Goal: Task Accomplishment & Management: Use online tool/utility

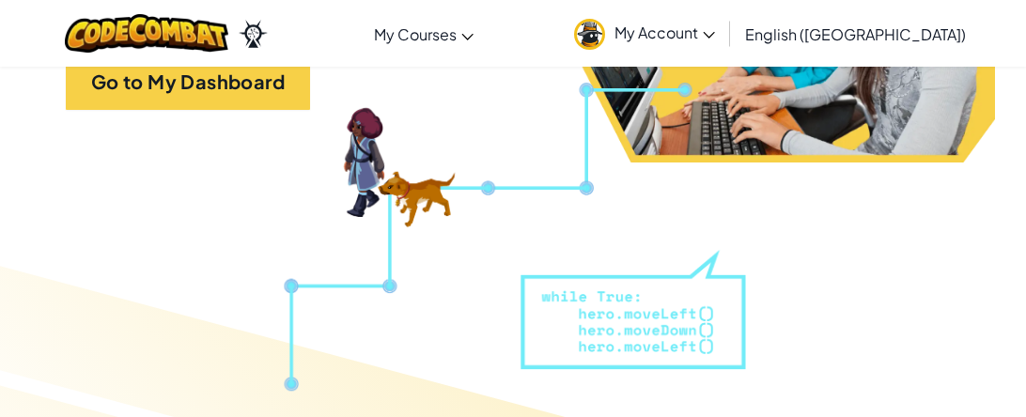
scroll to position [464, 0]
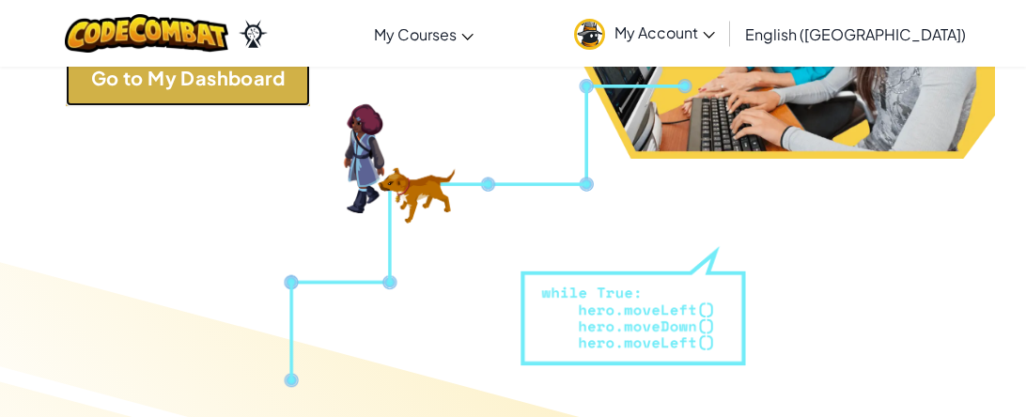
click at [237, 90] on link "Go to My Dashboard" at bounding box center [188, 78] width 244 height 56
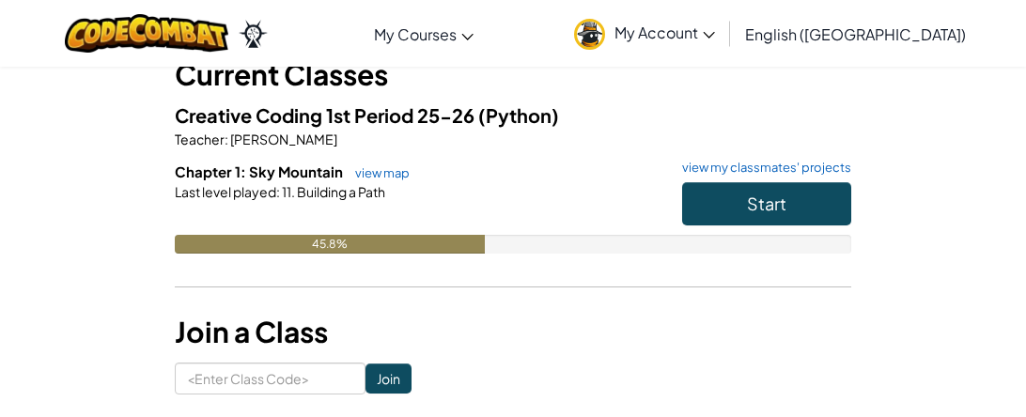
scroll to position [140, 0]
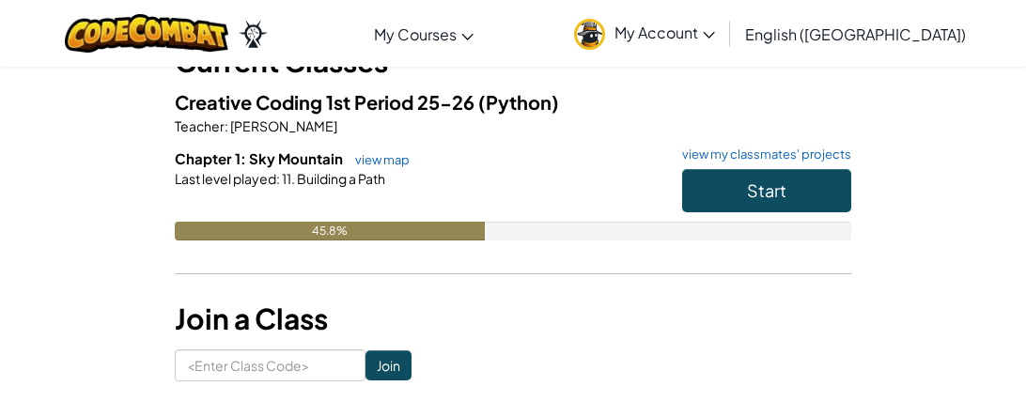
click at [678, 187] on div "Start" at bounding box center [757, 195] width 188 height 53
click at [702, 190] on button "Start" at bounding box center [766, 190] width 169 height 43
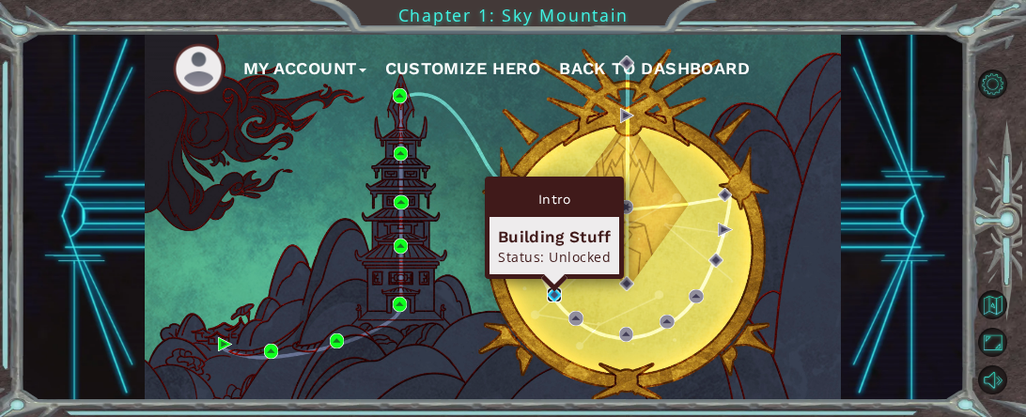
click at [556, 294] on img at bounding box center [554, 294] width 15 height 15
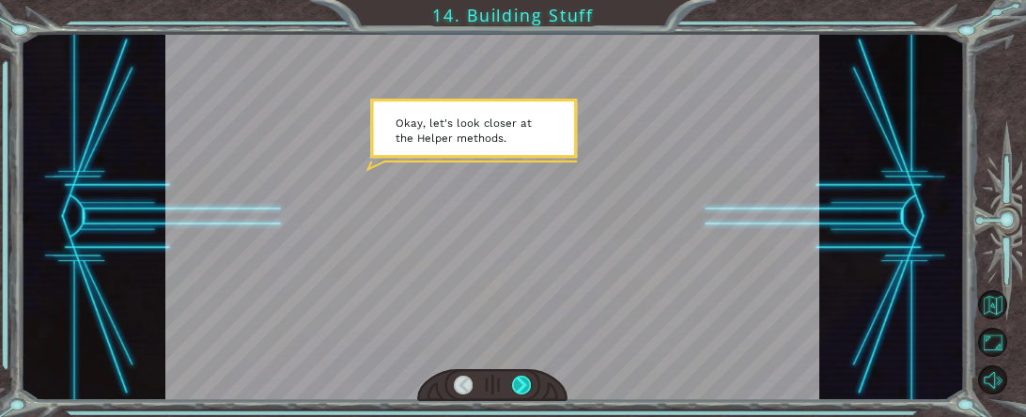
click at [530, 382] on div at bounding box center [521, 386] width 19 height 20
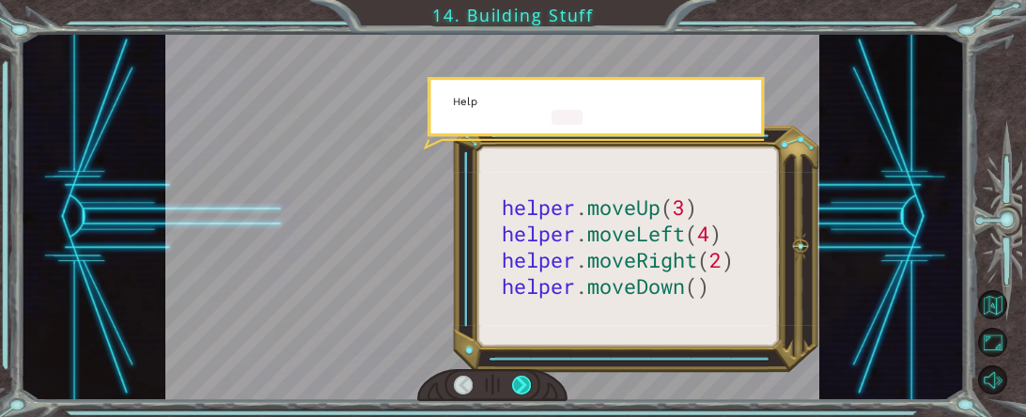
click at [530, 382] on div at bounding box center [521, 386] width 19 height 20
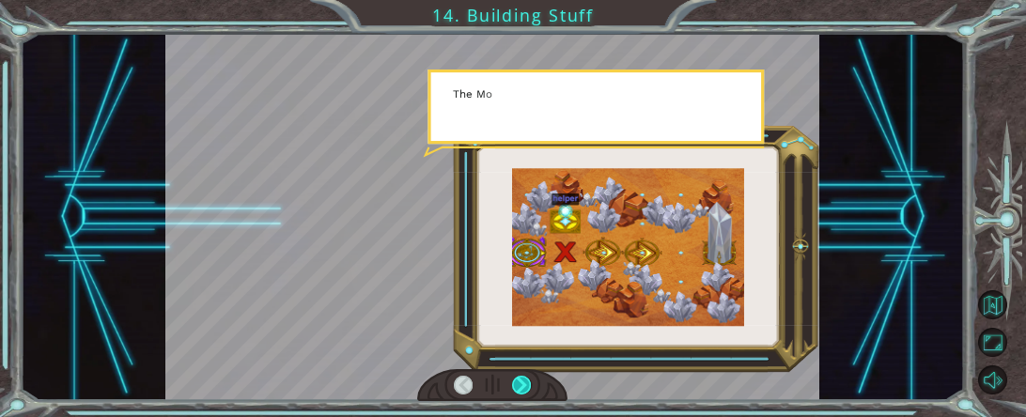
click at [530, 382] on div at bounding box center [521, 386] width 19 height 20
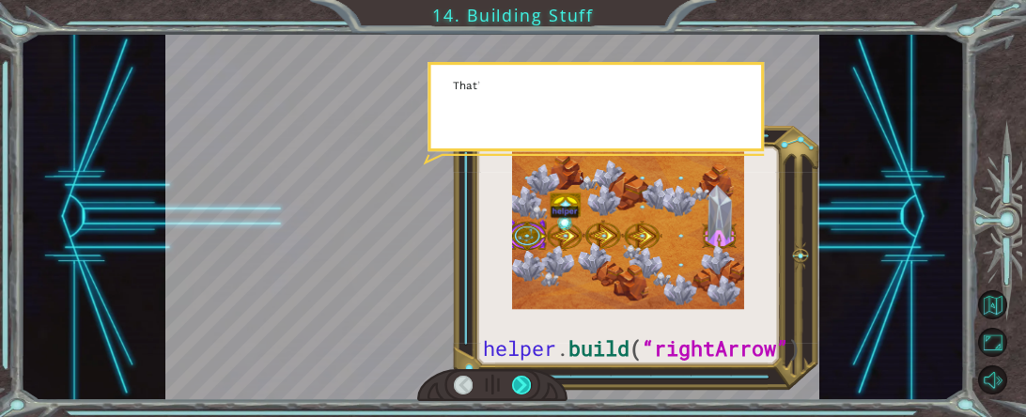
click at [530, 382] on div at bounding box center [521, 386] width 19 height 20
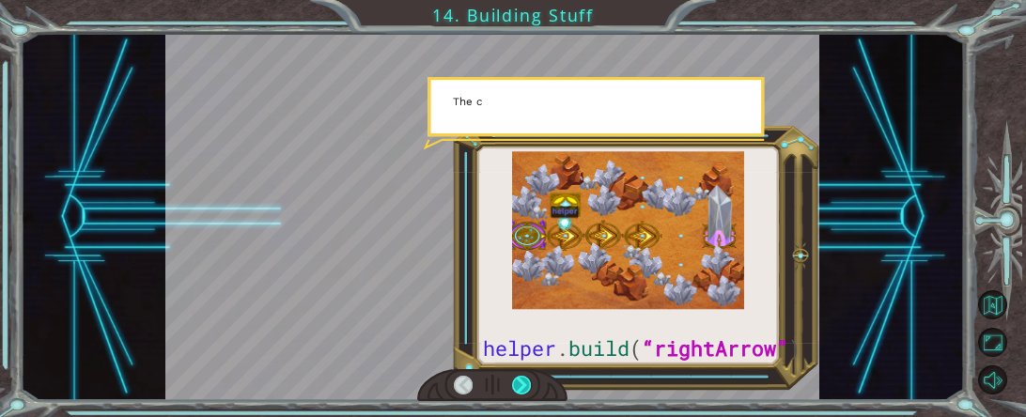
click at [530, 382] on div at bounding box center [521, 386] width 19 height 20
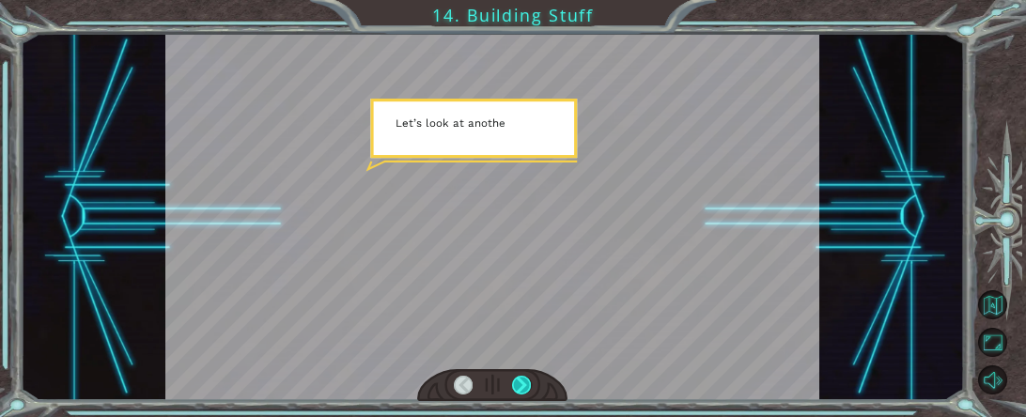
click at [530, 383] on div at bounding box center [521, 386] width 19 height 20
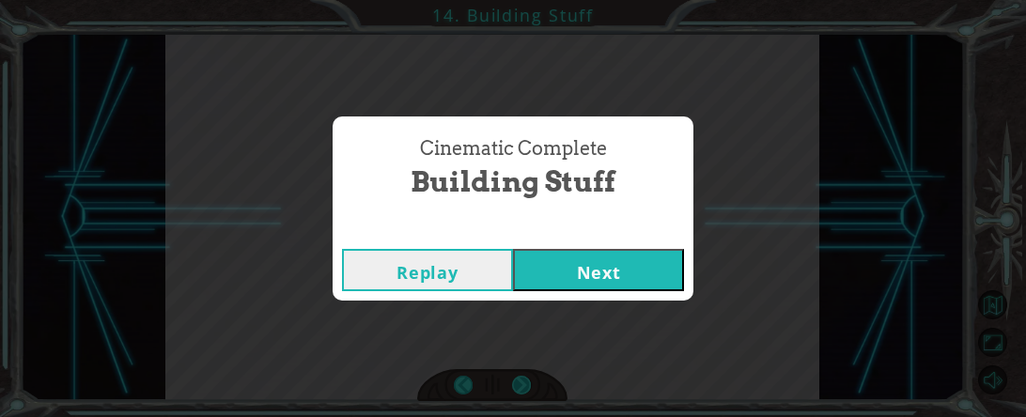
click at [530, 383] on div "Cinematic Complete Building Stuff Replay Next" at bounding box center [513, 208] width 1026 height 417
click at [611, 273] on button "Next" at bounding box center [598, 270] width 171 height 42
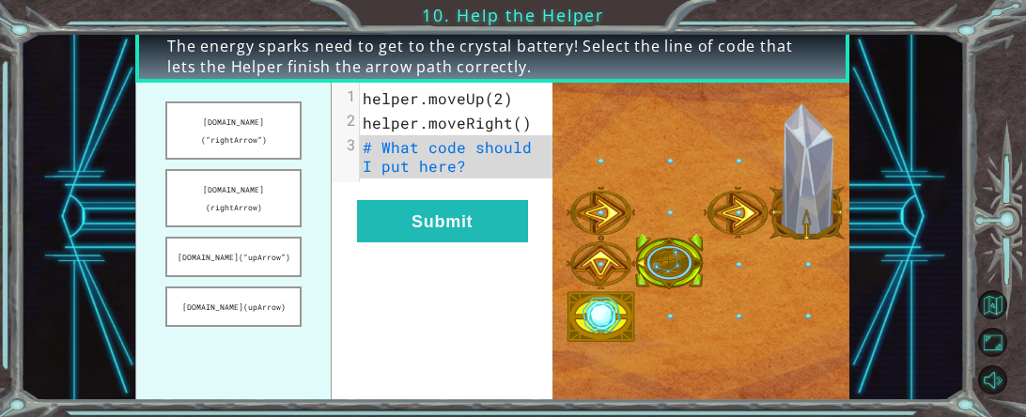
drag, startPoint x: 265, startPoint y: 139, endPoint x: 472, endPoint y: 183, distance: 211.3
click at [472, 183] on div "[DOMAIN_NAME](“rightArrow”) [DOMAIN_NAME](rightArrow) [DOMAIN_NAME](“upArrow”) …" at bounding box center [343, 243] width 417 height 320
click at [251, 116] on button "[DOMAIN_NAME](“rightArrow”)" at bounding box center [233, 130] width 136 height 58
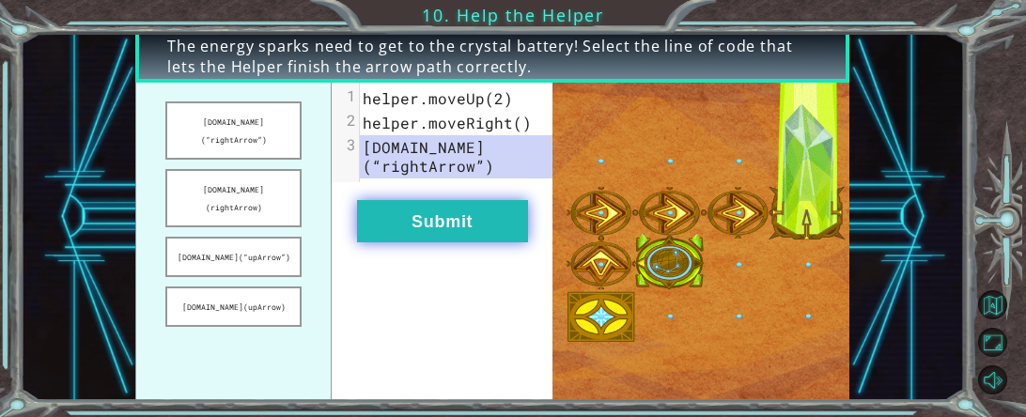
click at [390, 213] on button "Submit" at bounding box center [442, 221] width 171 height 42
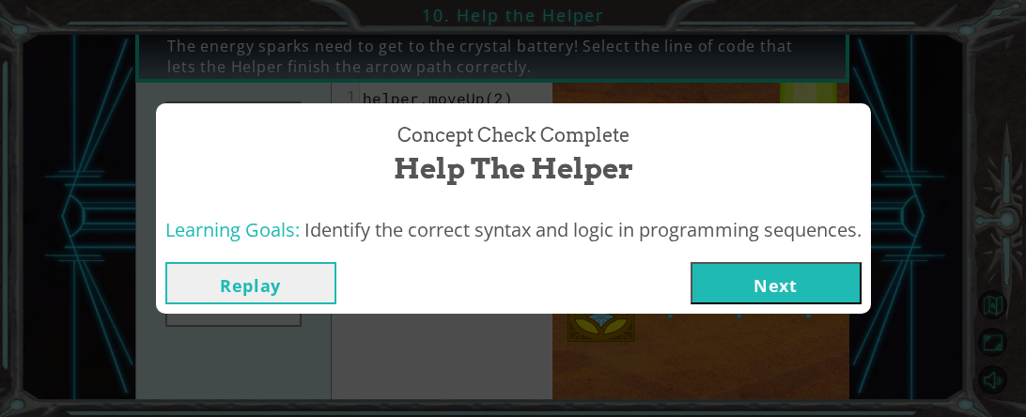
click at [820, 273] on button "Next" at bounding box center [775, 283] width 171 height 42
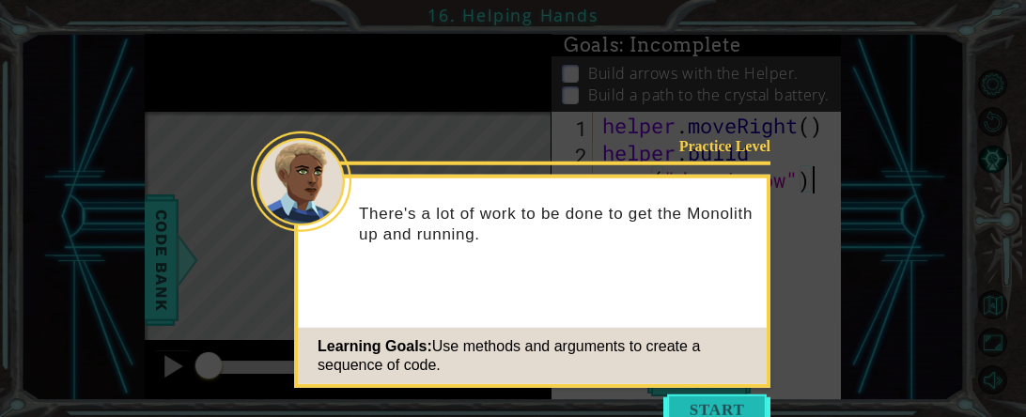
click at [694, 414] on button "Start" at bounding box center [716, 410] width 107 height 30
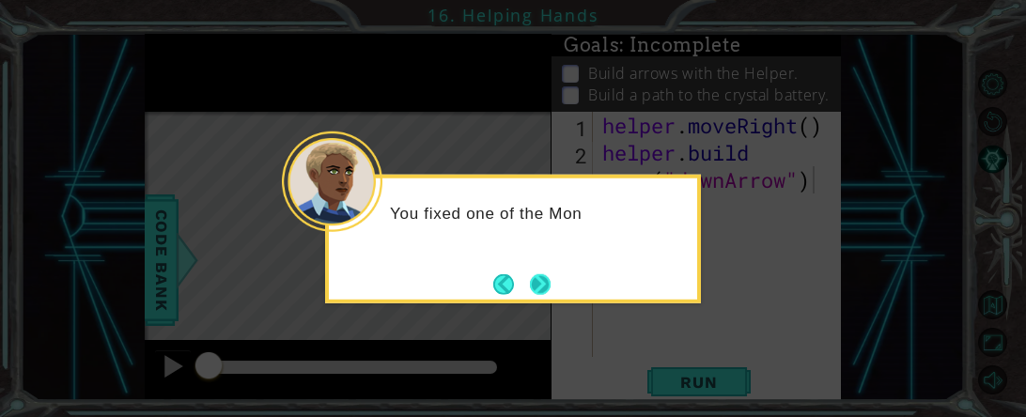
click at [551, 291] on button "Next" at bounding box center [539, 284] width 35 height 35
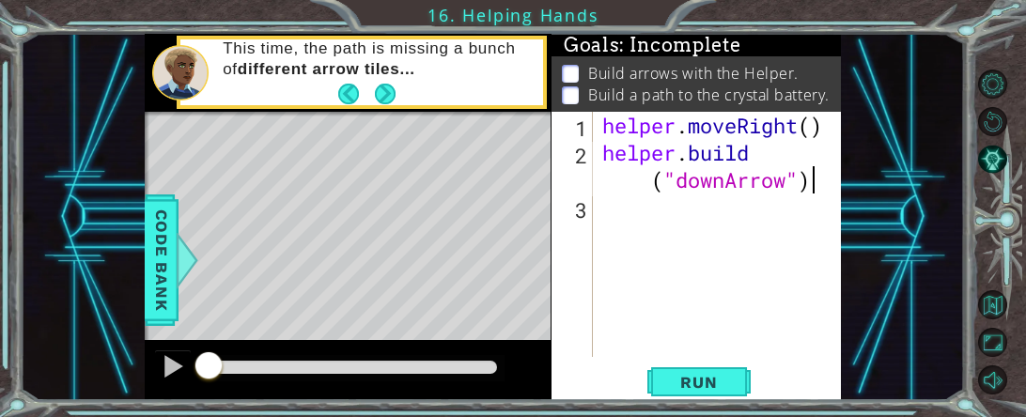
click at [727, 217] on div "helper . moveRight ( ) helper . build ( "downArrow" )" at bounding box center [722, 262] width 249 height 300
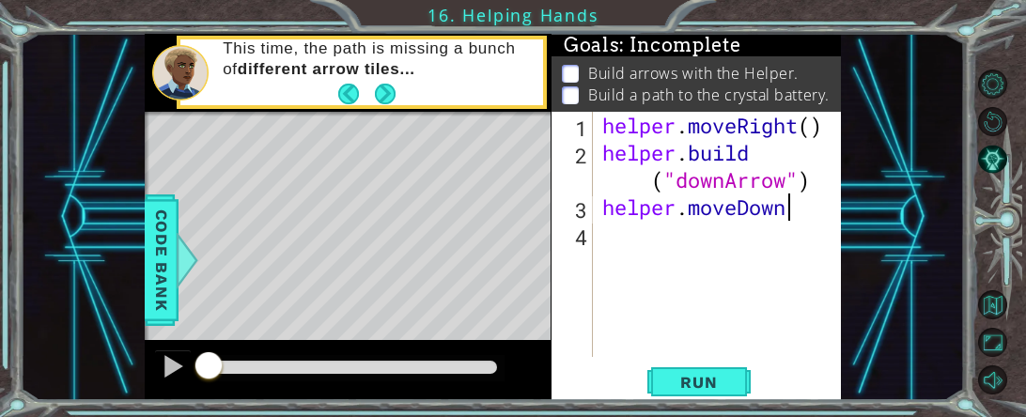
type textarea "helper.moveDown()"
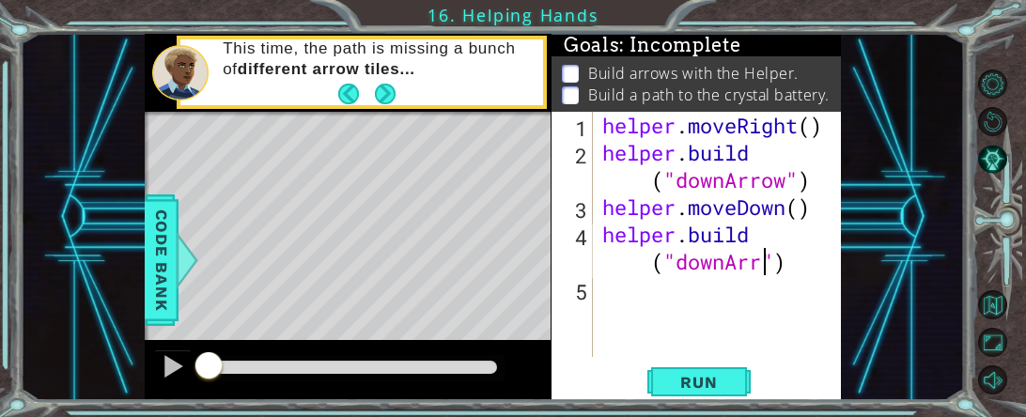
scroll to position [0, 10]
type textarea "[DOMAIN_NAME]("downArrow")"
click at [686, 292] on div "helper . moveRight ( ) helper . build ( "downArrow" ) helper . moveDown ( ) hel…" at bounding box center [722, 262] width 249 height 300
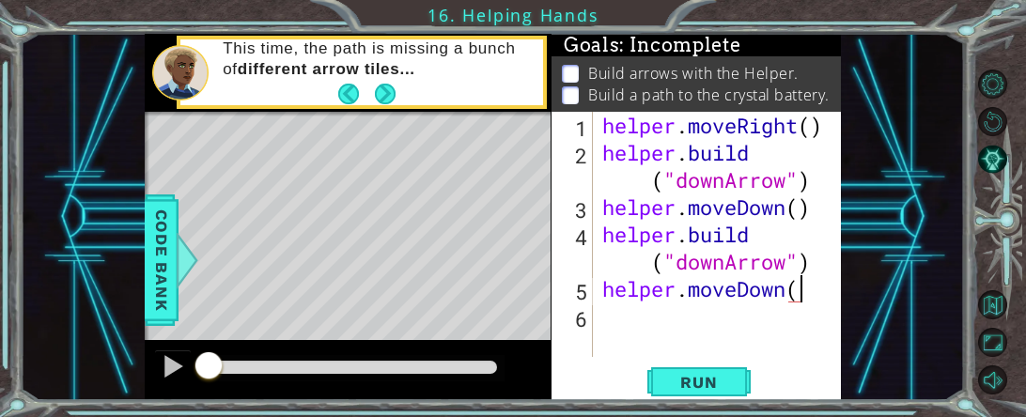
type textarea "helper.moveDown()"
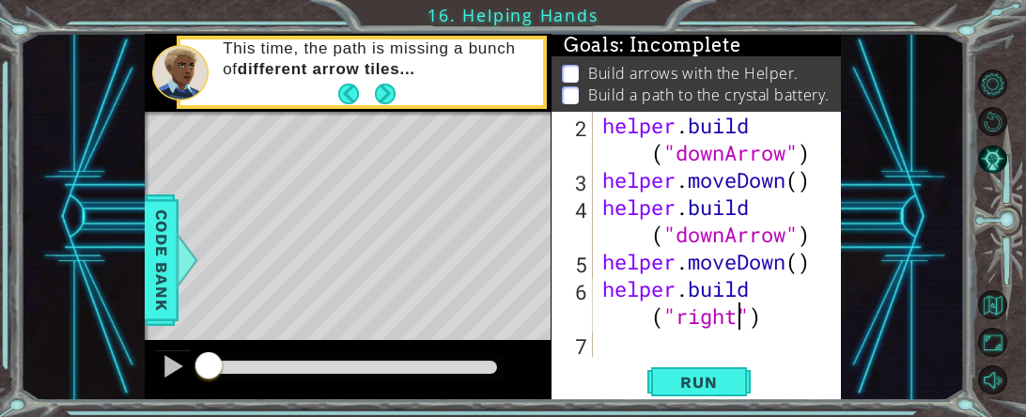
scroll to position [26, 0]
type textarea "[DOMAIN_NAME]("rightArrow")"
click at [661, 349] on div "helper . build ( "downArrow" ) helper . moveDown ( ) helper . build ( "downArro…" at bounding box center [722, 275] width 249 height 327
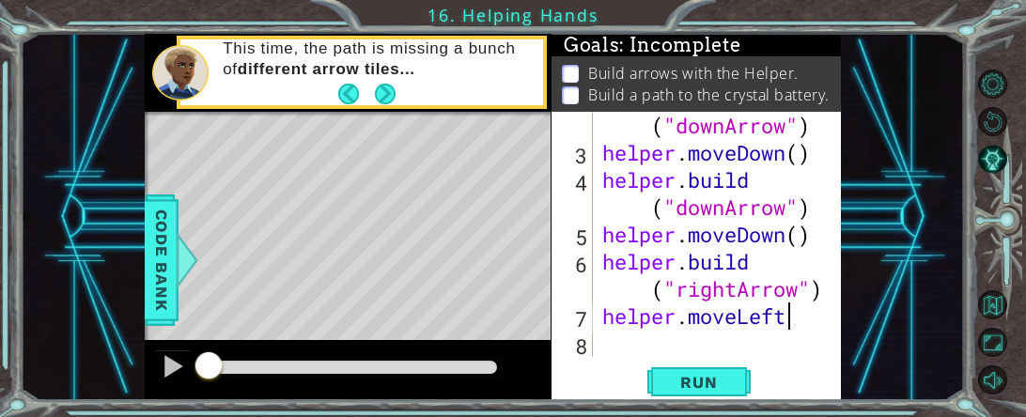
scroll to position [0, 7]
type textarea "helper.moveLeft()"
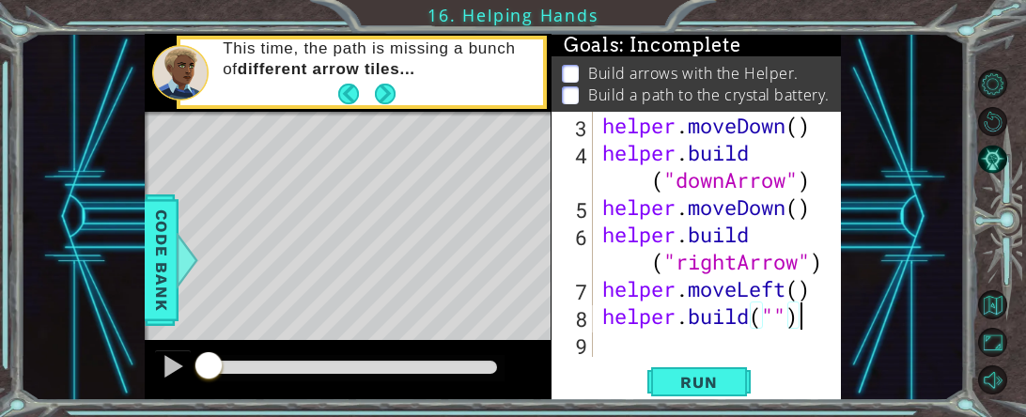
click at [779, 317] on div "helper . moveDown ( ) helper . build ( "downArrow" ) helper . moveDown ( ) help…" at bounding box center [722, 262] width 249 height 300
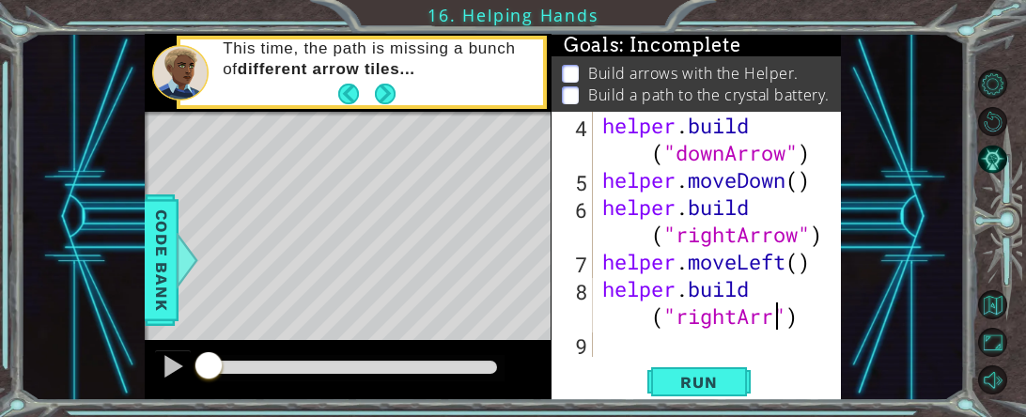
scroll to position [0, 12]
type textarea "[DOMAIN_NAME]("rightArrow")"
click at [633, 350] on div "helper . build ( "downArrow" ) helper . moveDown ( ) helper . build ( "rightArr…" at bounding box center [722, 275] width 249 height 327
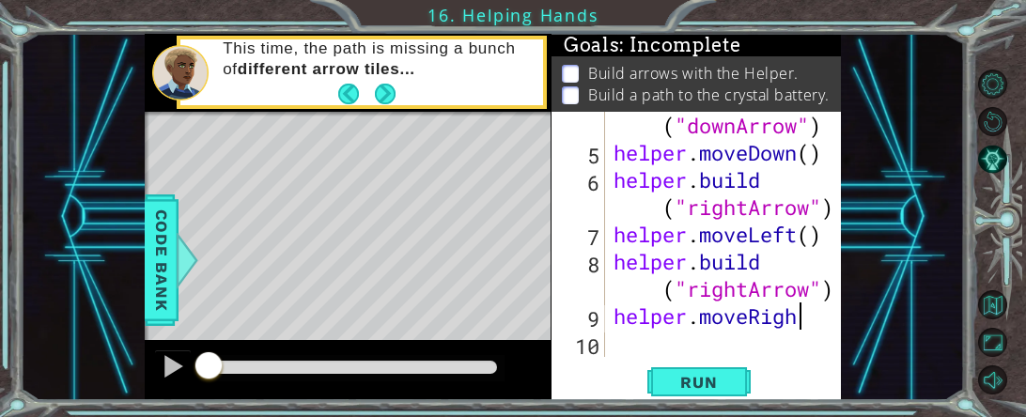
scroll to position [0, 7]
click at [797, 240] on div "helper . build ( "downArrow" ) helper . moveDown ( ) helper . build ( "rightArr…" at bounding box center [729, 248] width 238 height 327
click at [809, 317] on div "helper . build ( "downArrow" ) helper . moveDown ( ) helper . build ( "rightArr…" at bounding box center [729, 248] width 238 height 327
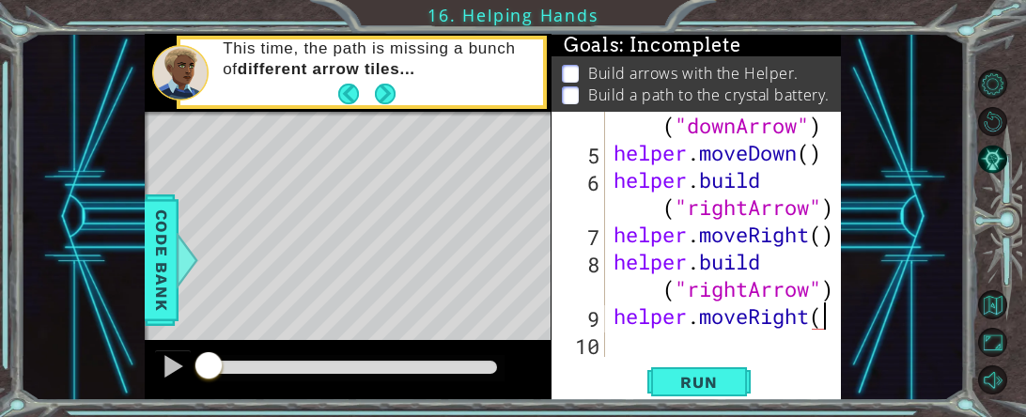
type textarea "helper.moveRight()"
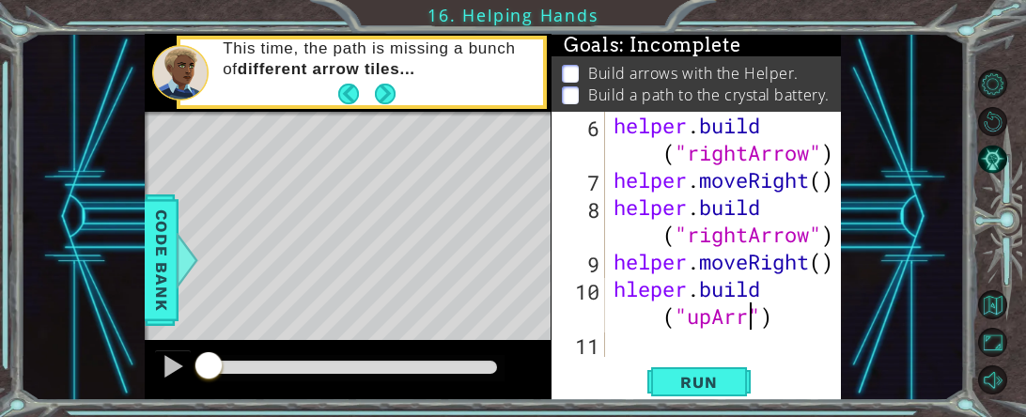
scroll to position [0, 10]
click at [711, 387] on span "Run" at bounding box center [698, 382] width 74 height 19
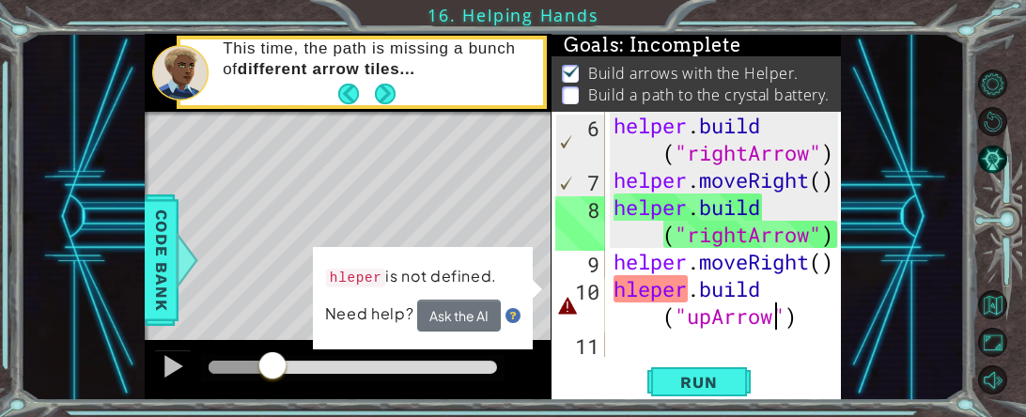
drag, startPoint x: 212, startPoint y: 360, endPoint x: 274, endPoint y: 358, distance: 62.0
click at [274, 358] on div at bounding box center [273, 367] width 34 height 34
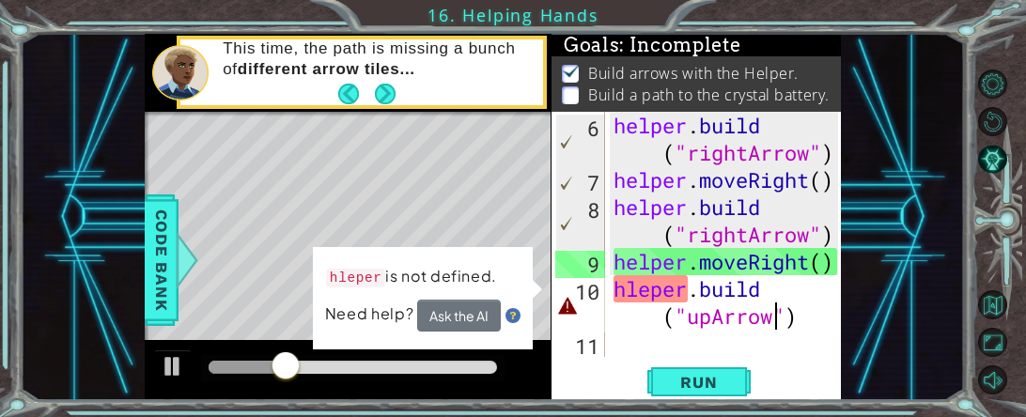
click at [645, 292] on div "helper . build ( "rightArrow" ) helper . moveRight ( ) helper . build ( "rightA…" at bounding box center [729, 275] width 238 height 327
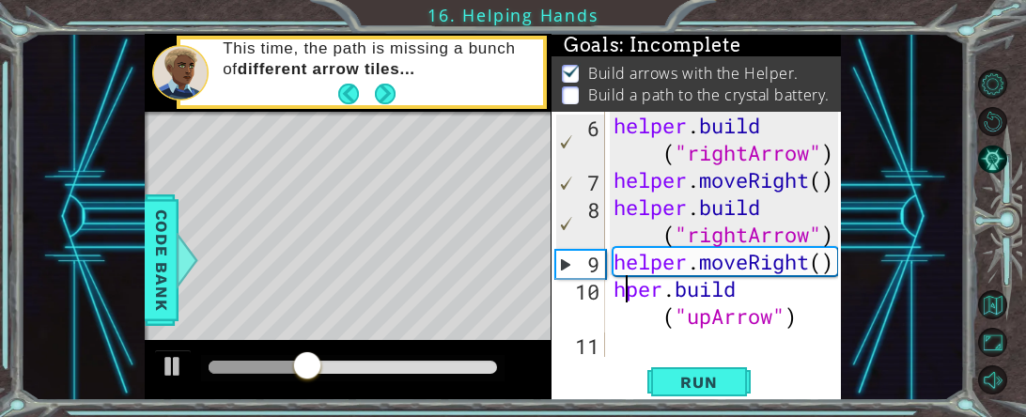
scroll to position [0, 1]
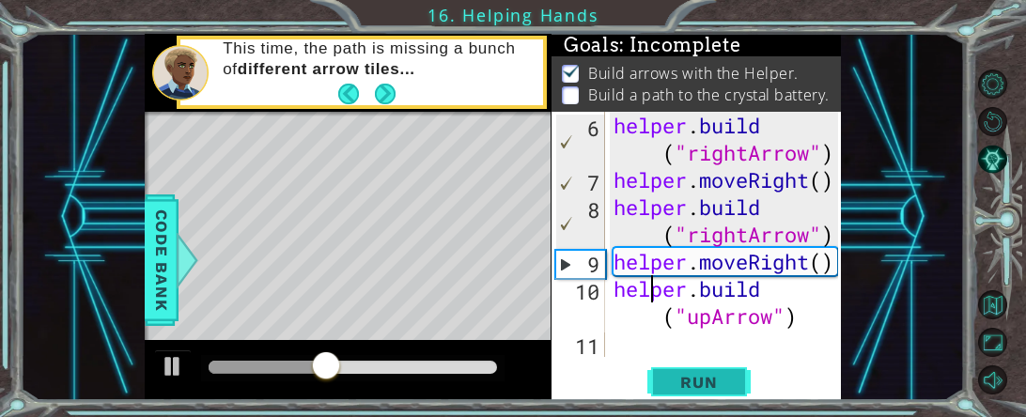
click at [666, 376] on span "Run" at bounding box center [698, 382] width 74 height 19
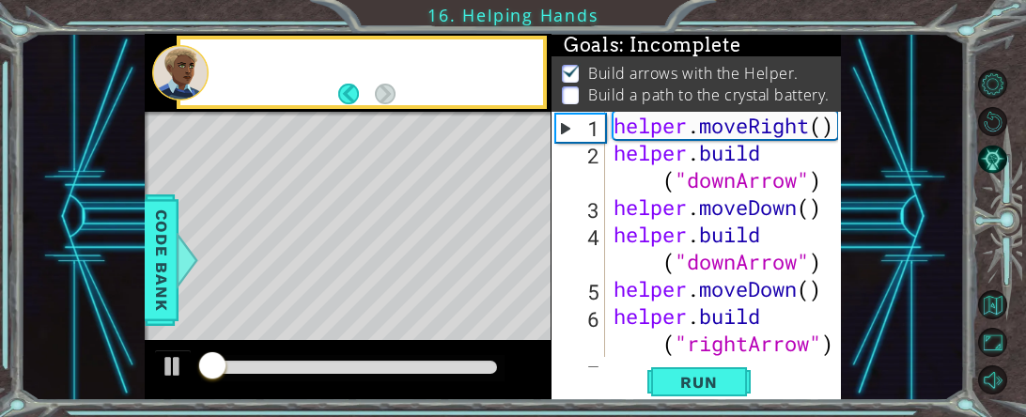
scroll to position [0, 0]
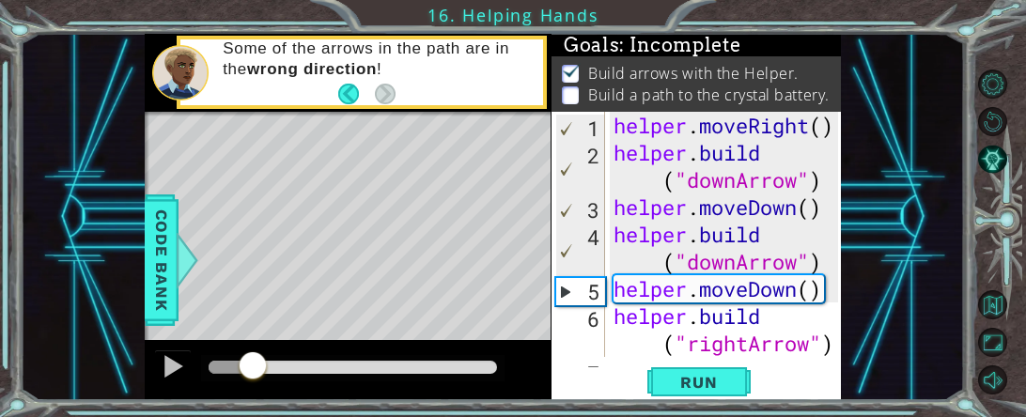
drag, startPoint x: 375, startPoint y: 365, endPoint x: 252, endPoint y: 380, distance: 124.1
click at [252, 374] on div at bounding box center [353, 367] width 288 height 13
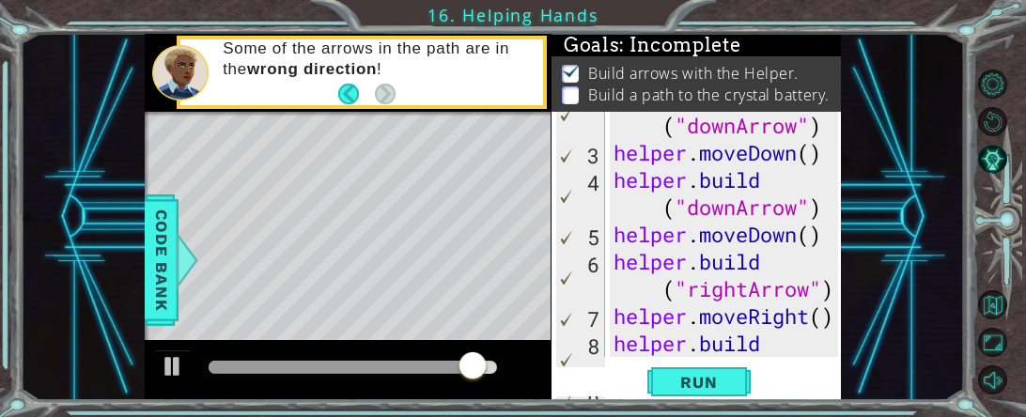
scroll to position [55, 0]
click at [737, 211] on div "helper . build ( "downArrow" ) helper . moveDown ( ) helper . build ( "downArro…" at bounding box center [729, 261] width 238 height 354
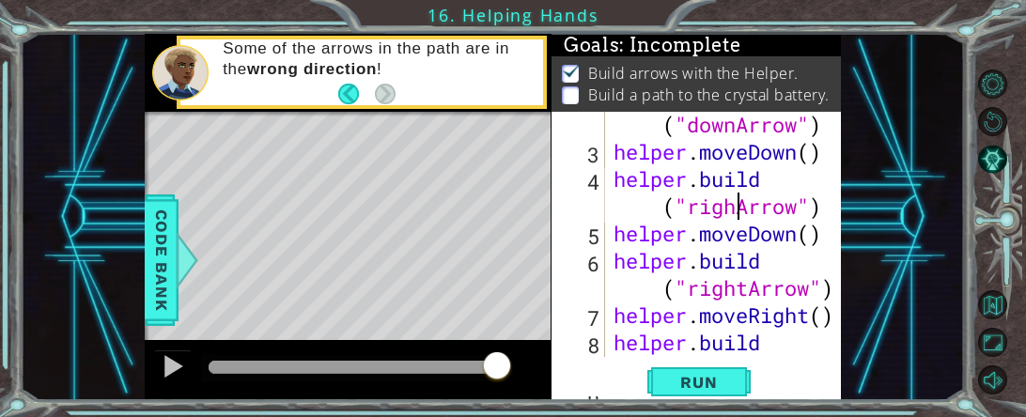
scroll to position [0, 10]
type textarea "[DOMAIN_NAME]("rightArrow")"
click at [704, 374] on span "Run" at bounding box center [698, 382] width 74 height 19
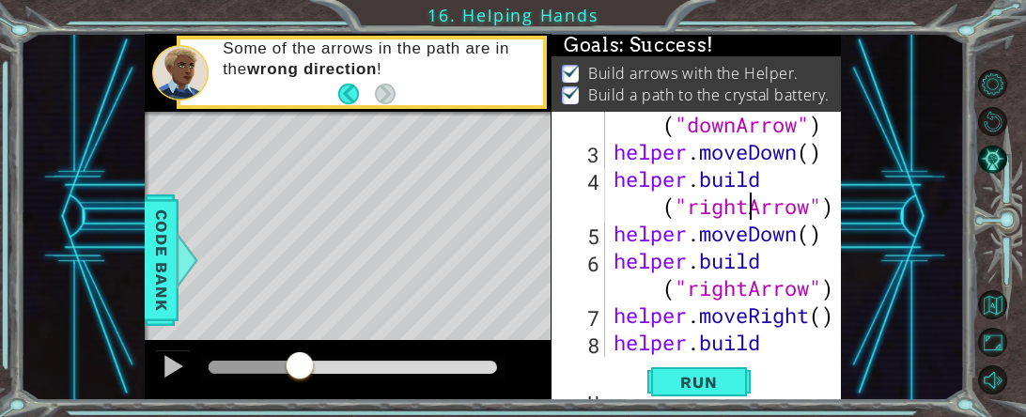
drag, startPoint x: 211, startPoint y: 361, endPoint x: 522, endPoint y: 356, distance: 311.0
click at [522, 356] on div at bounding box center [348, 370] width 407 height 60
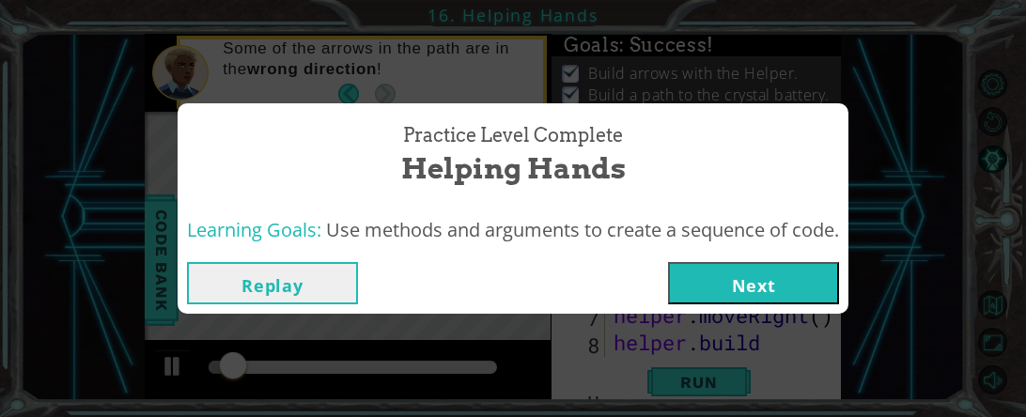
click at [721, 286] on button "Next" at bounding box center [753, 283] width 171 height 42
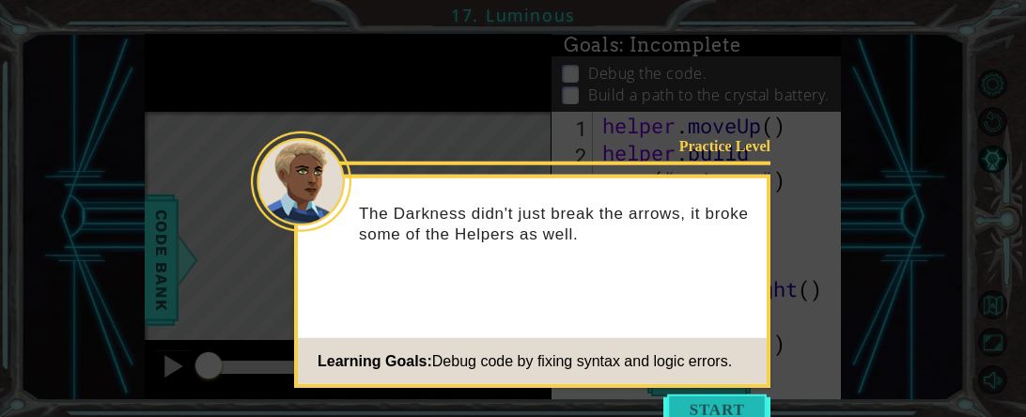
click at [706, 399] on button "Start" at bounding box center [716, 410] width 107 height 30
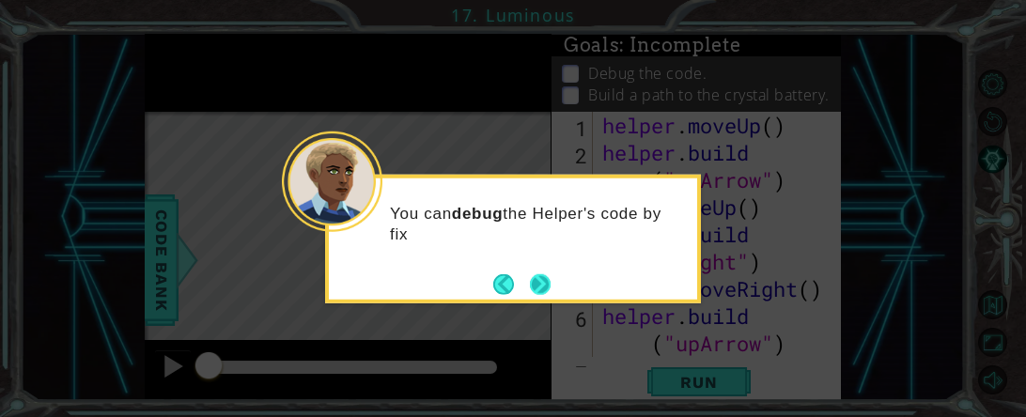
click at [553, 282] on button "Next" at bounding box center [540, 285] width 28 height 28
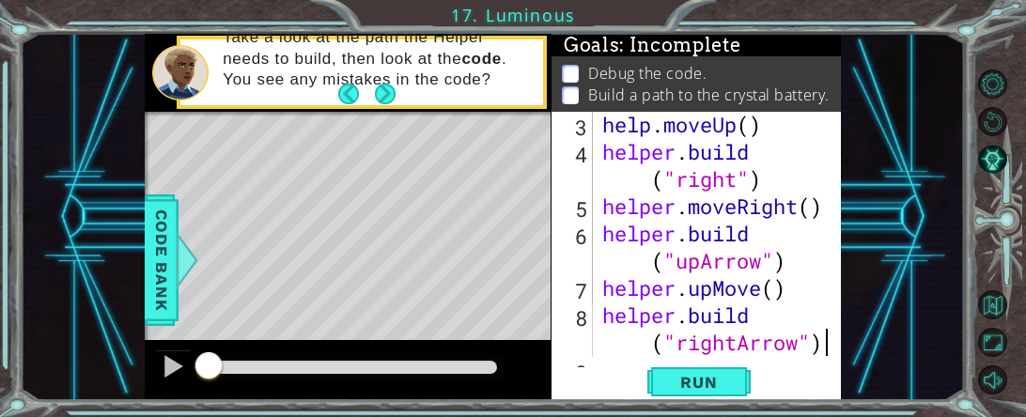
scroll to position [83, 0]
drag, startPoint x: 717, startPoint y: 285, endPoint x: 762, endPoint y: 290, distance: 45.4
click at [762, 290] on div "help . moveUp ( ) helper . build ( "right" ) helper . moveRight ( ) helper . bu…" at bounding box center [722, 260] width 249 height 300
type textarea "helper.upMove()"
click at [748, 294] on div "help . moveUp ( ) helper . build ( "right" ) helper . moveRight ( ) helper . bu…" at bounding box center [722, 260] width 249 height 300
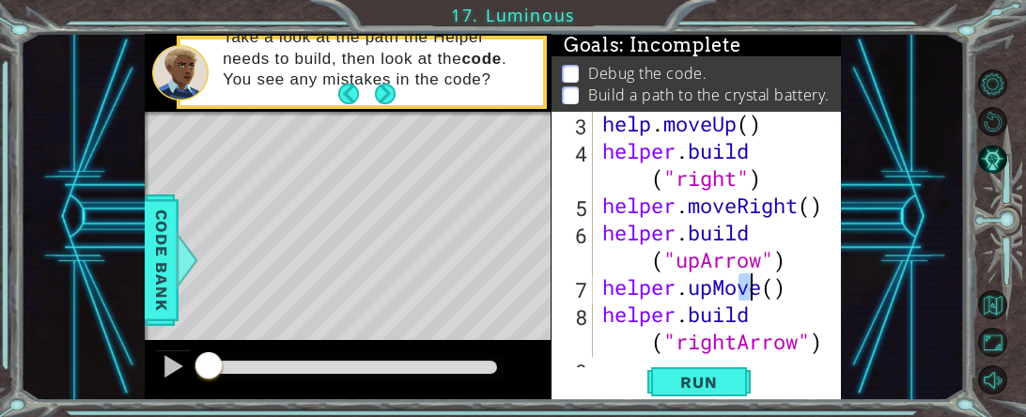
click at [748, 294] on div "help . moveUp ( ) helper . build ( "right" ) helper . moveRight ( ) helper . bu…" at bounding box center [722, 260] width 249 height 300
